Goal: Task Accomplishment & Management: Manage account settings

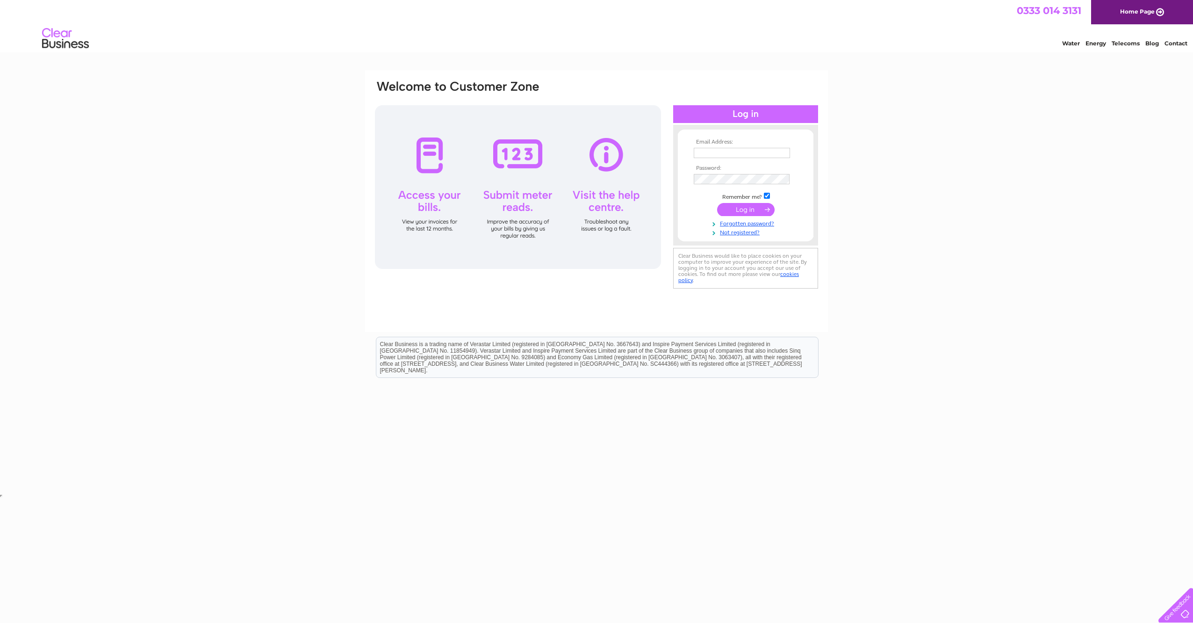
type input "mark.palmer@goffsuk.com"
click at [742, 208] on input "submit" at bounding box center [746, 209] width 58 height 13
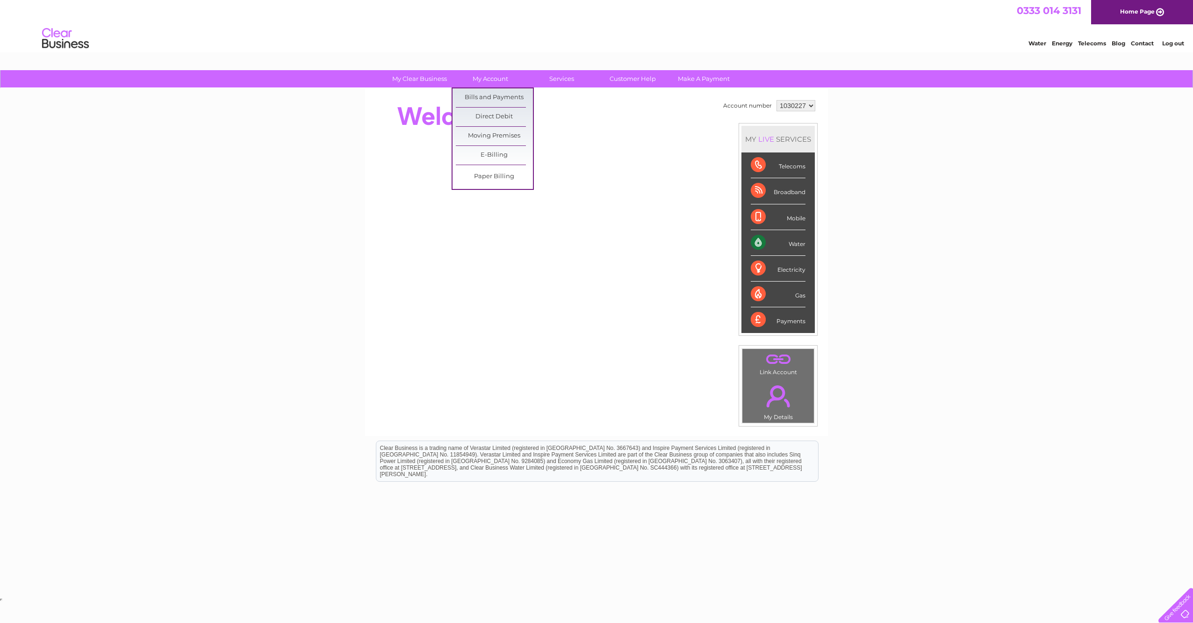
click at [486, 78] on link "My Account" at bounding box center [490, 78] width 77 height 17
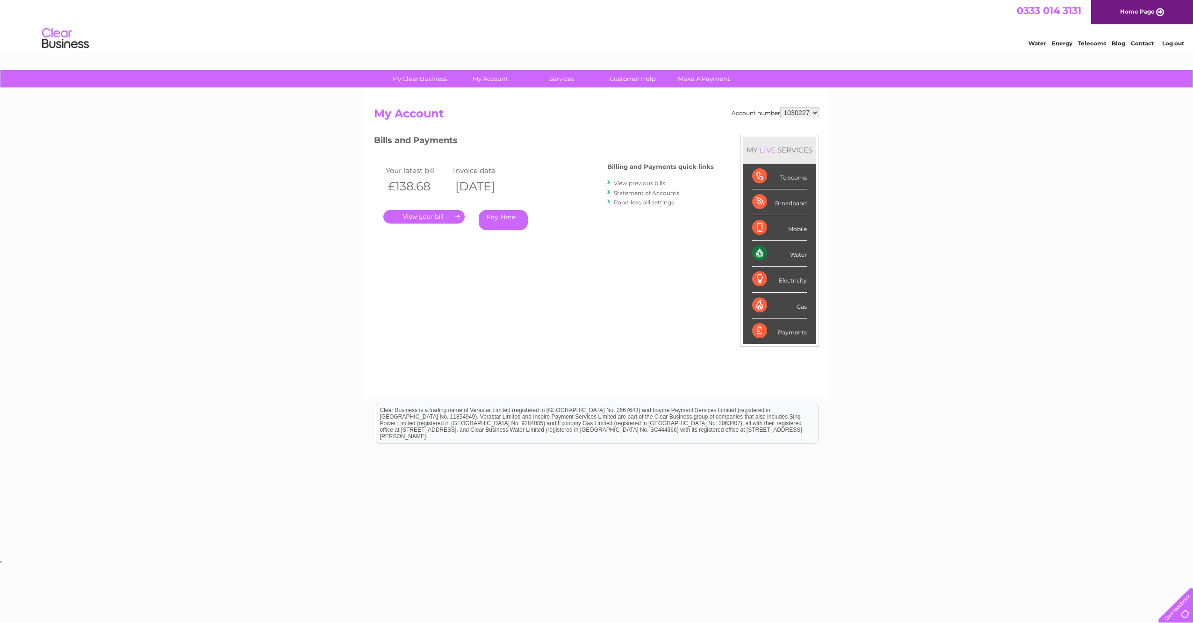
click at [423, 220] on link "." at bounding box center [423, 217] width 81 height 14
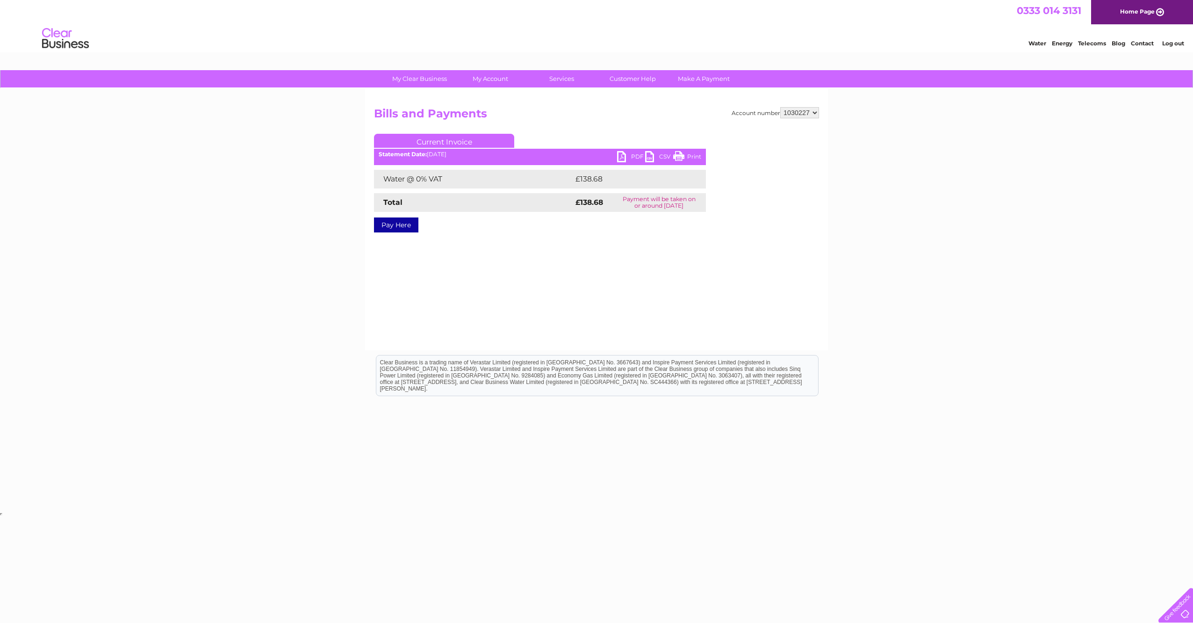
click at [621, 156] on link "PDF" at bounding box center [631, 158] width 28 height 14
